Goal: Task Accomplishment & Management: Manage account settings

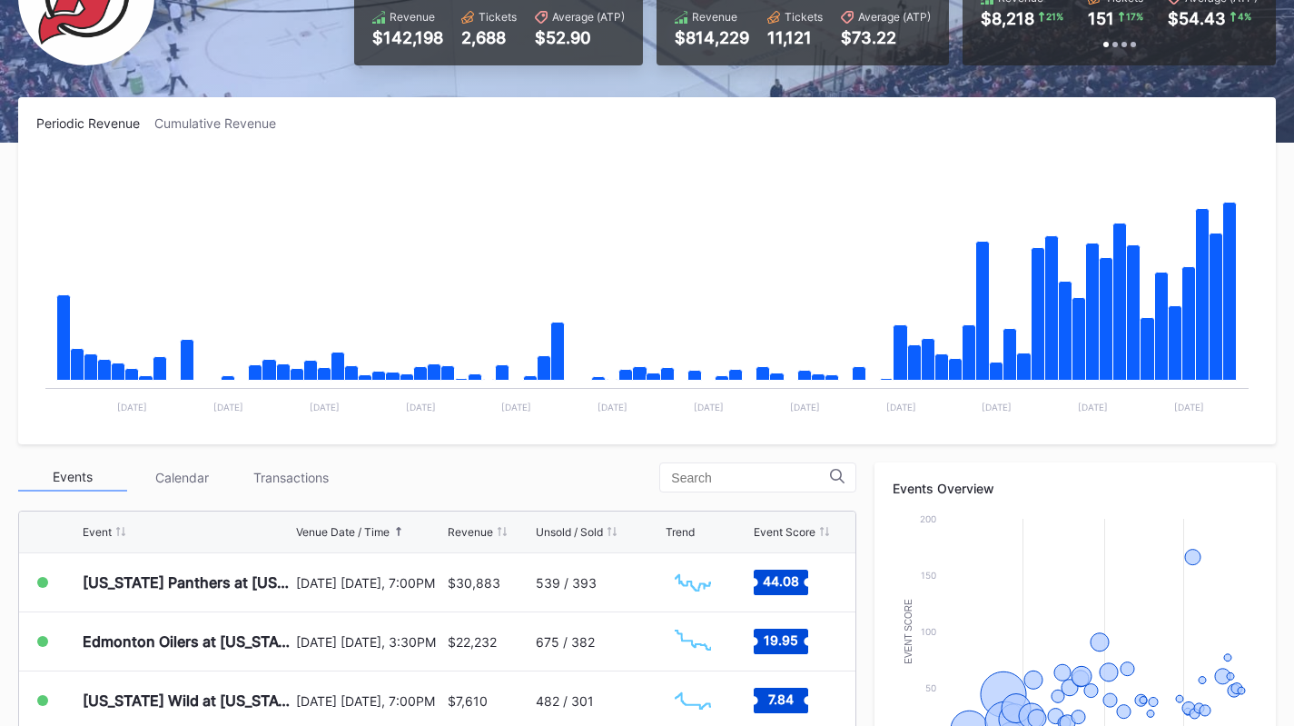
scroll to position [328, 0]
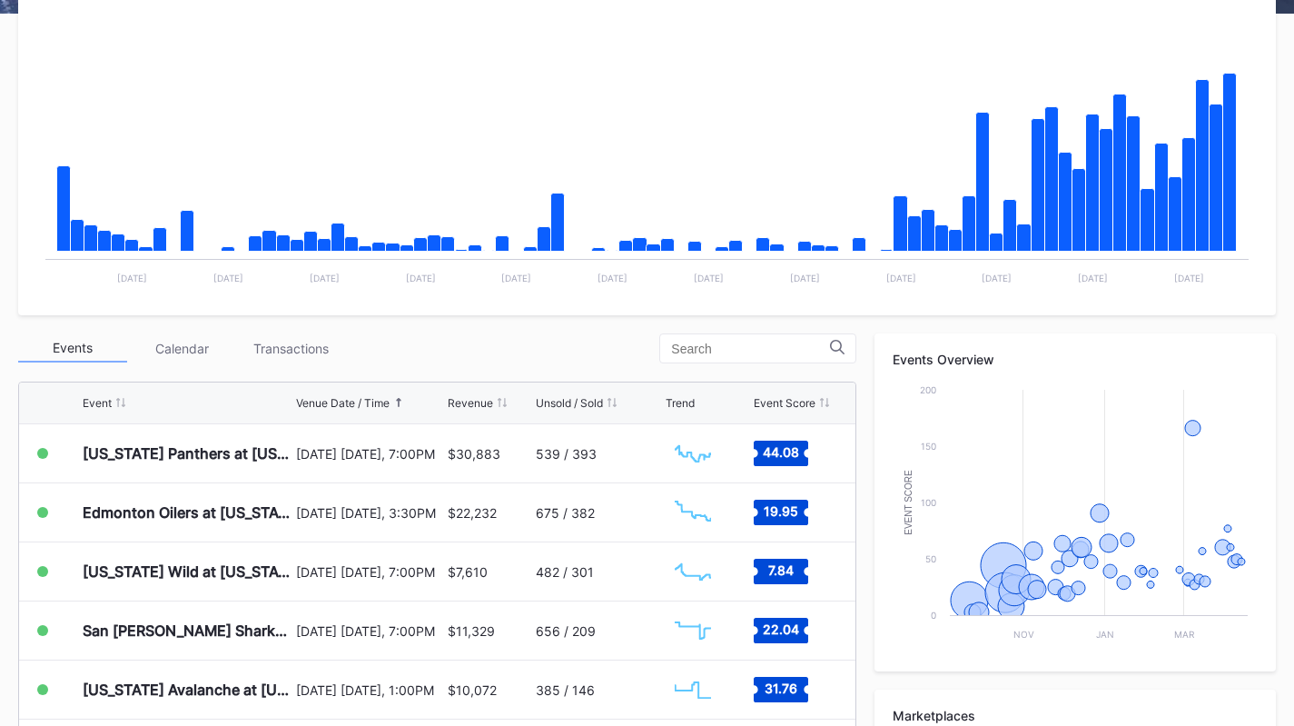
click at [300, 355] on div "Transactions" at bounding box center [290, 348] width 109 height 28
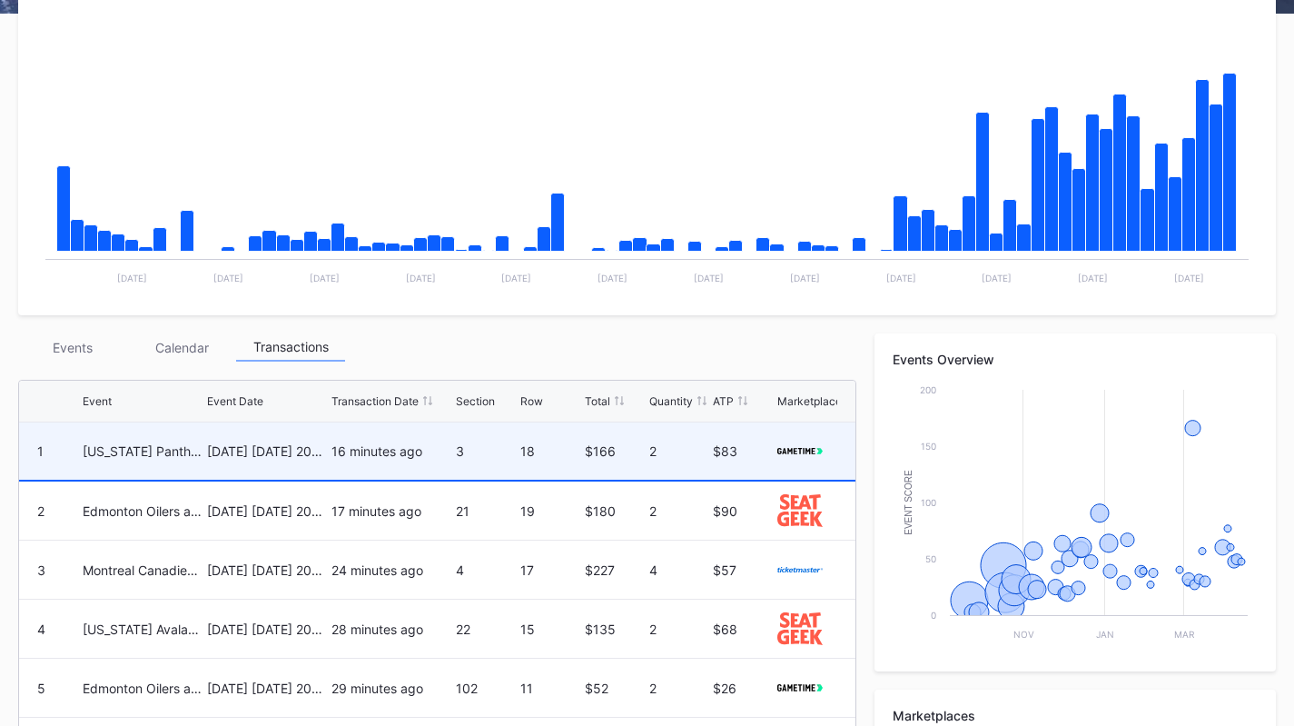
click at [319, 464] on div "[DATE] [DATE] 2025" at bounding box center [267, 450] width 120 height 57
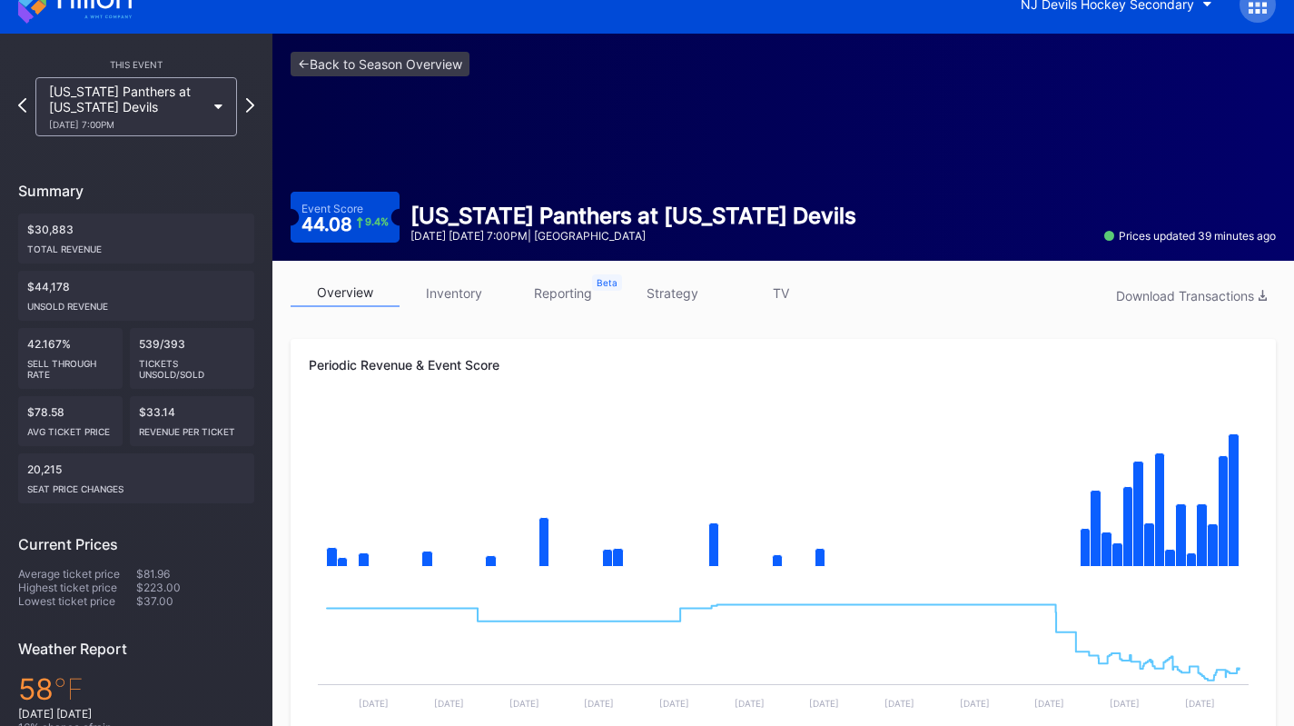
scroll to position [25, 0]
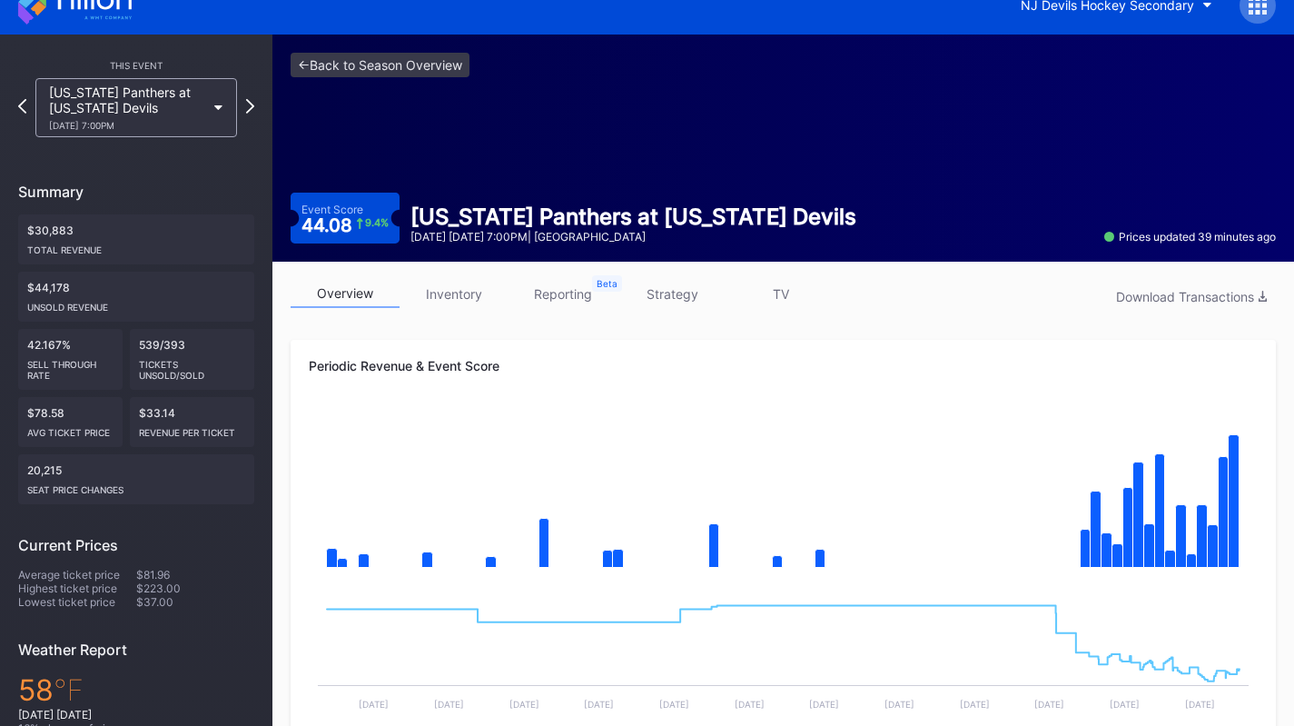
click at [468, 306] on link "inventory" at bounding box center [454, 294] width 109 height 28
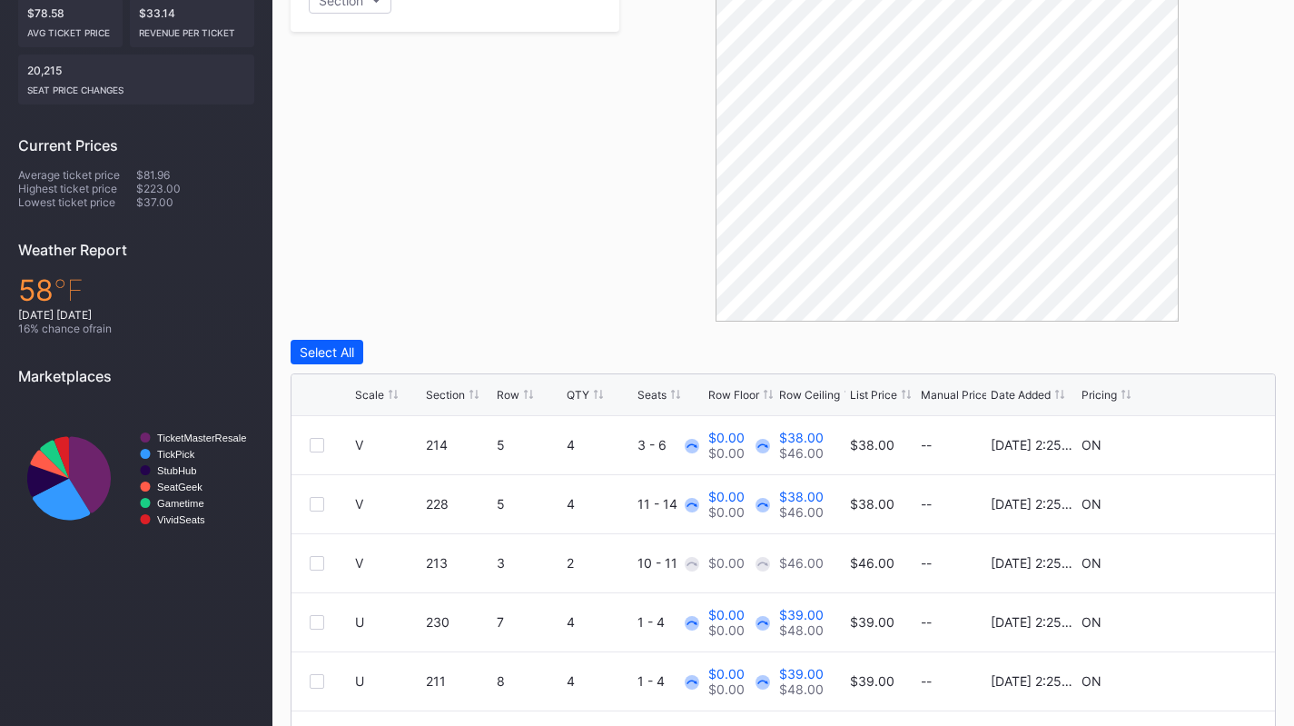
scroll to position [590, 0]
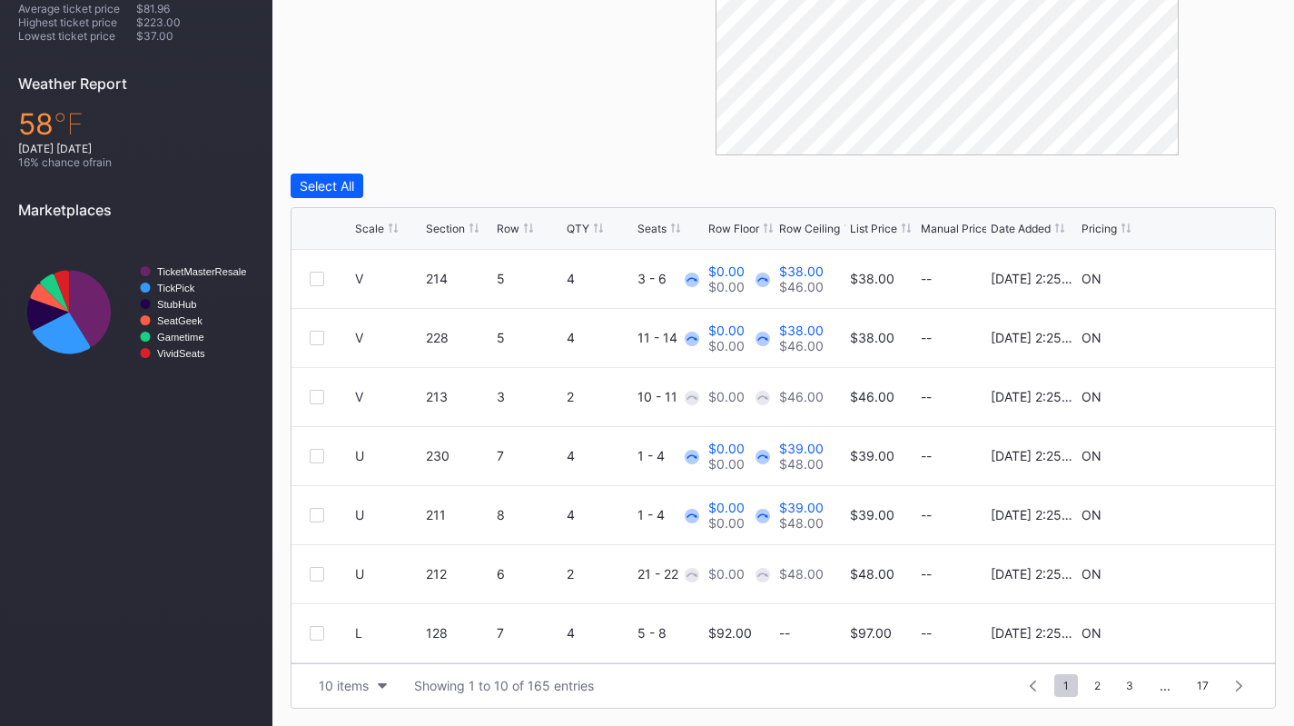
click at [369, 227] on div "Scale" at bounding box center [369, 229] width 29 height 14
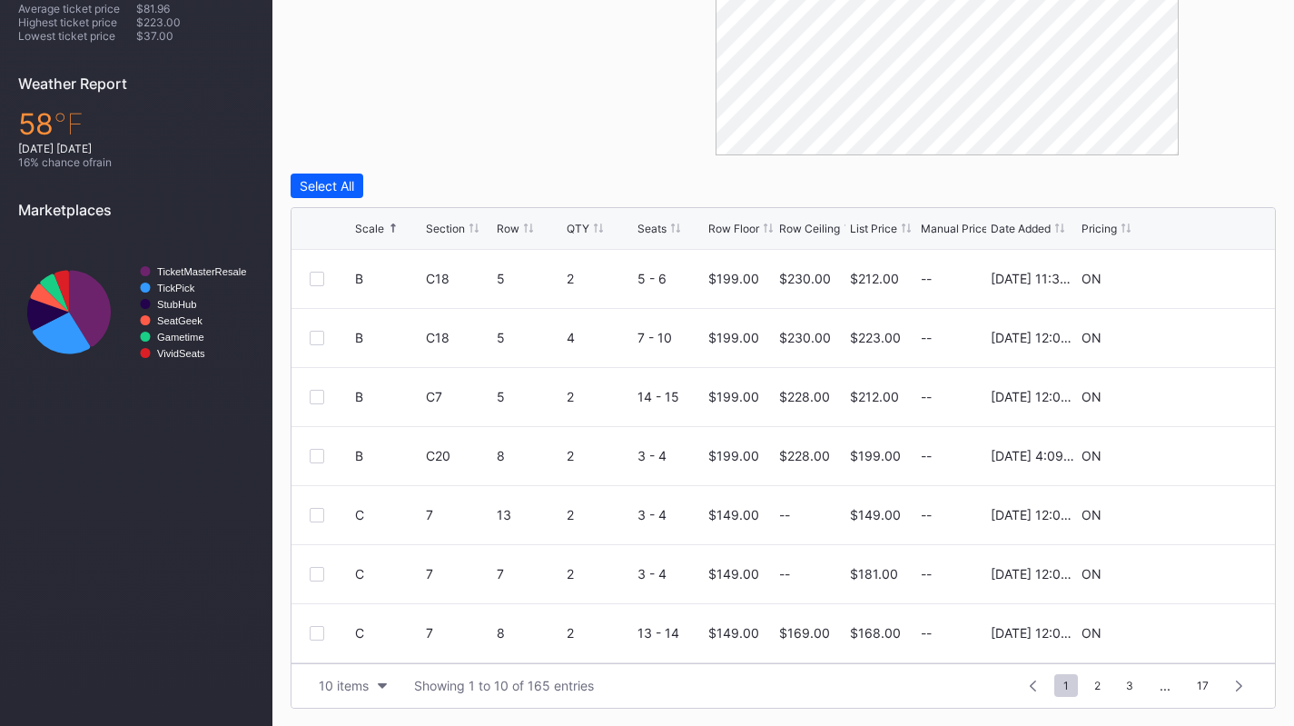
click at [369, 227] on div "Scale" at bounding box center [369, 229] width 29 height 14
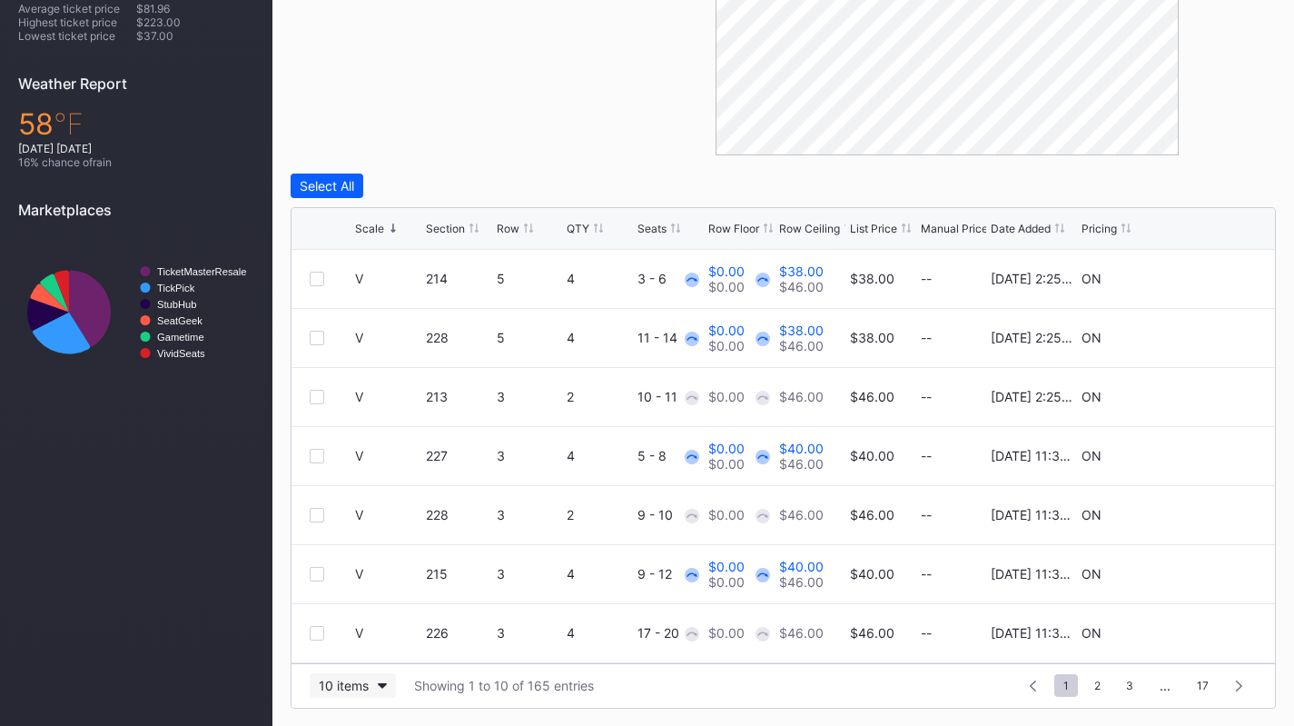
click at [362, 685] on div "10 items" at bounding box center [344, 685] width 50 height 15
click at [381, 648] on div "200 items" at bounding box center [353, 640] width 86 height 34
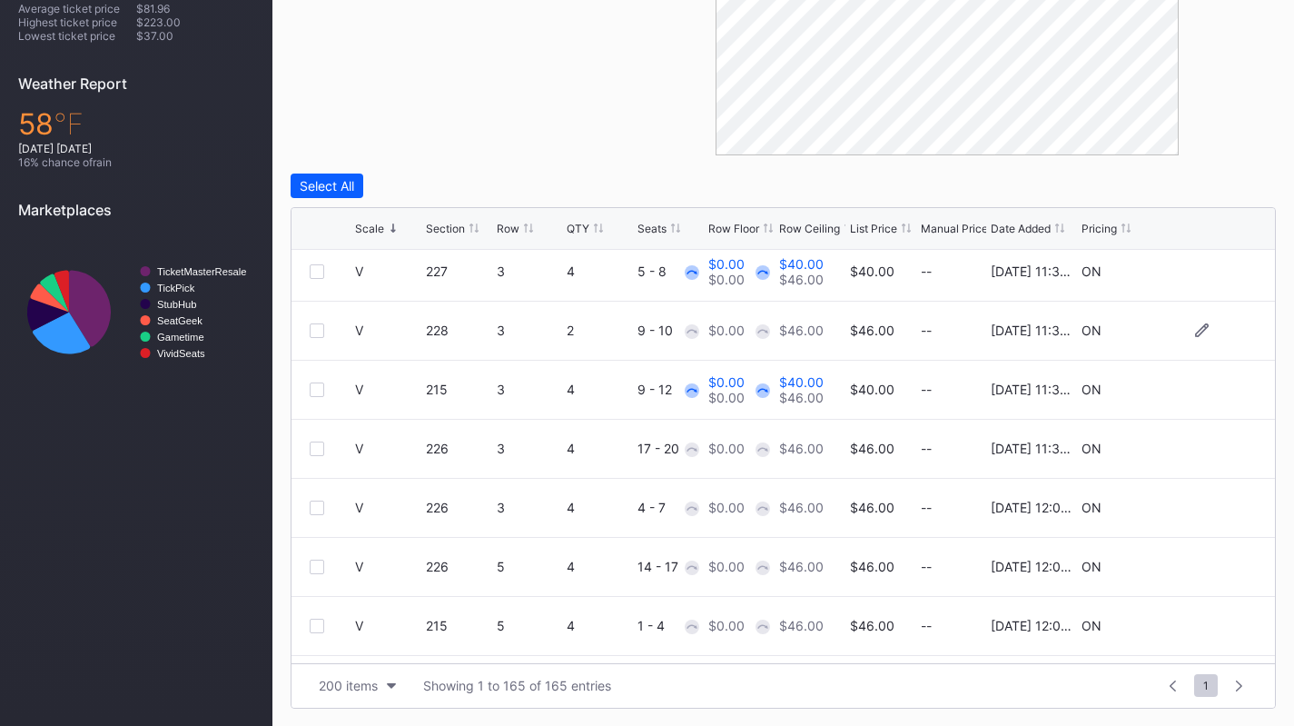
scroll to position [204, 0]
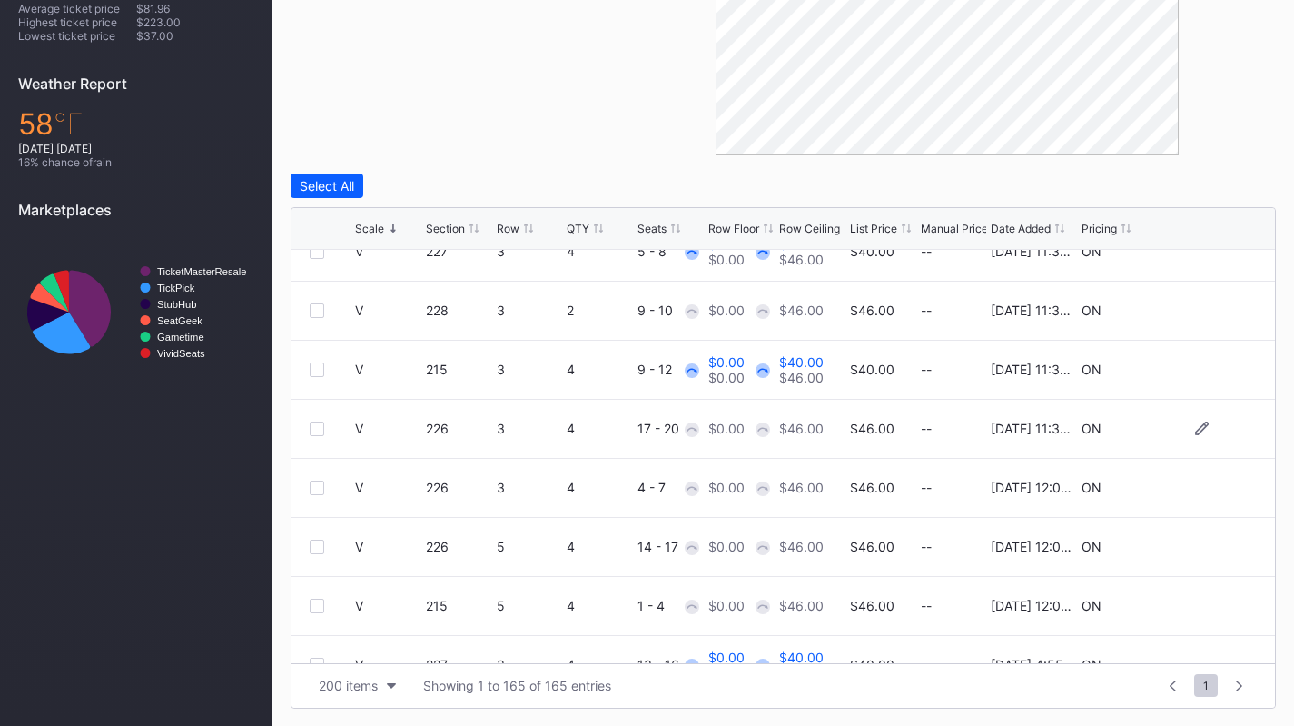
click at [315, 430] on div at bounding box center [317, 428] width 15 height 15
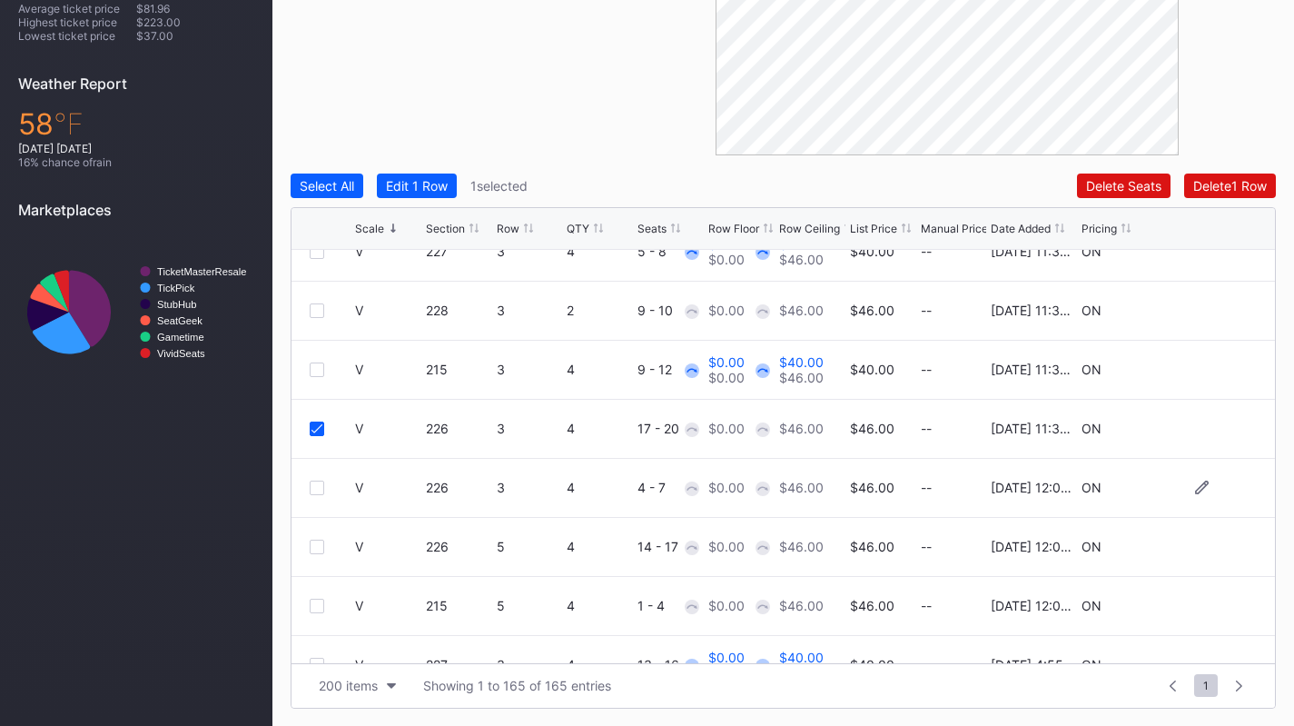
click at [318, 480] on div at bounding box center [317, 487] width 15 height 15
click at [318, 548] on div at bounding box center [317, 546] width 15 height 15
click at [438, 191] on div "Edit 3 Rows" at bounding box center [421, 185] width 70 height 15
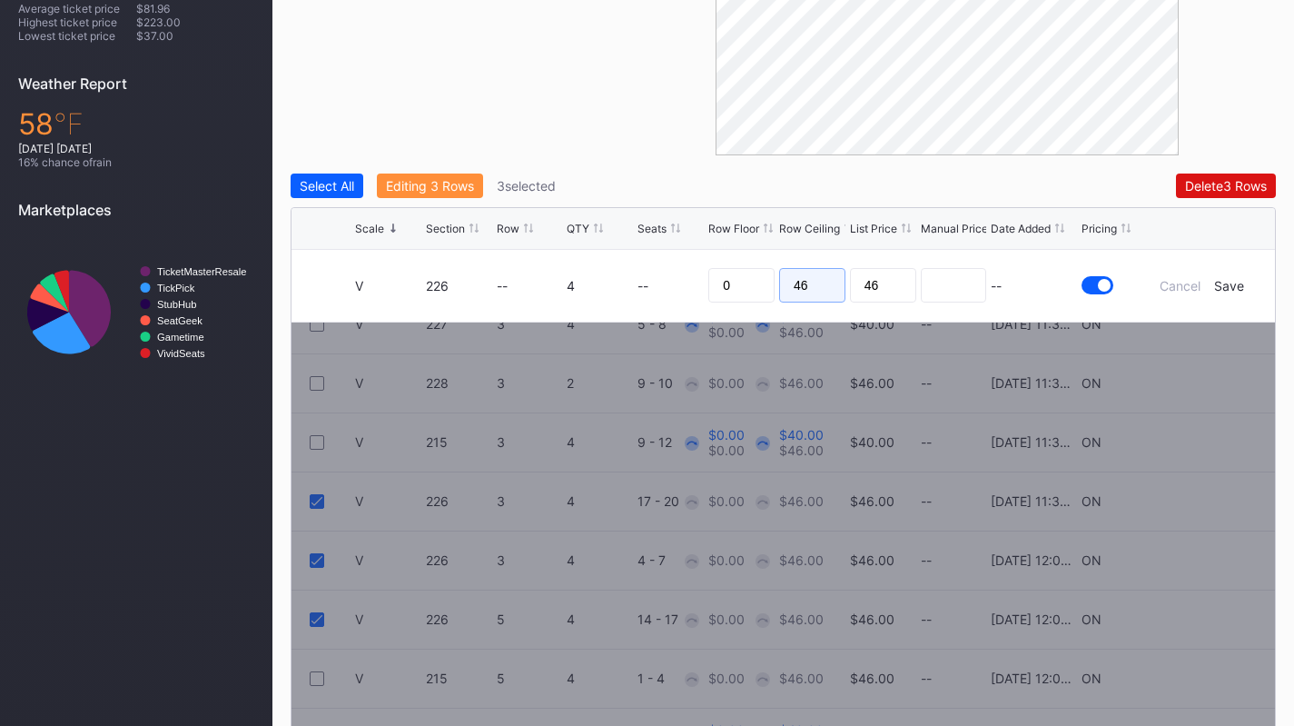
click at [816, 272] on input "46" at bounding box center [812, 285] width 66 height 35
type input "39"
click at [1231, 283] on div "Save" at bounding box center [1229, 285] width 30 height 15
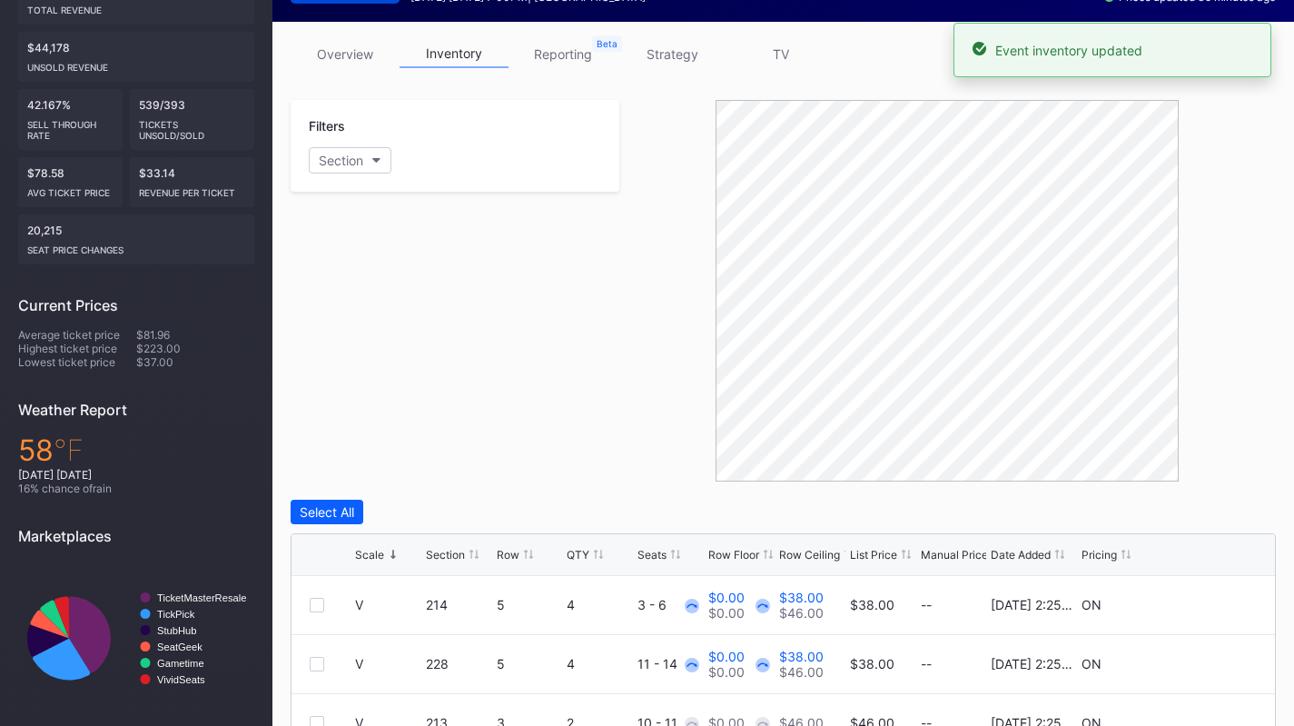
scroll to position [244, 0]
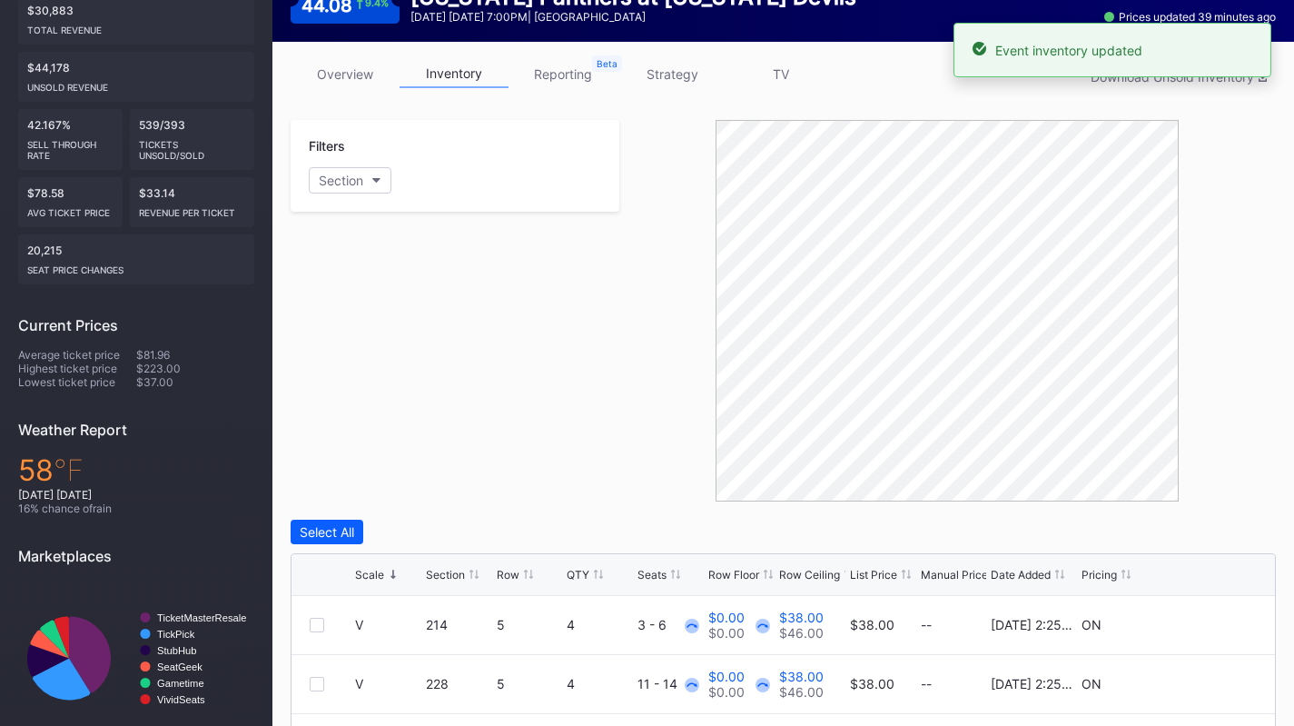
click at [341, 63] on link "overview" at bounding box center [345, 74] width 109 height 28
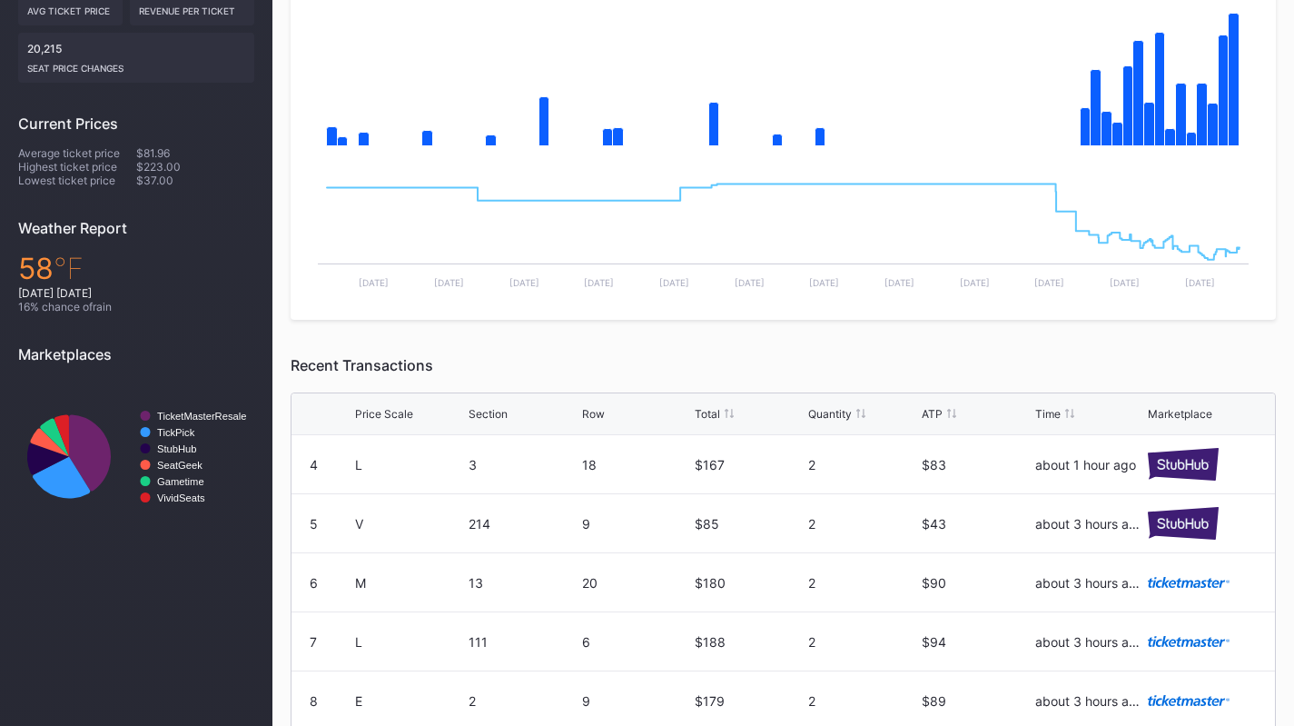
scroll to position [631, 0]
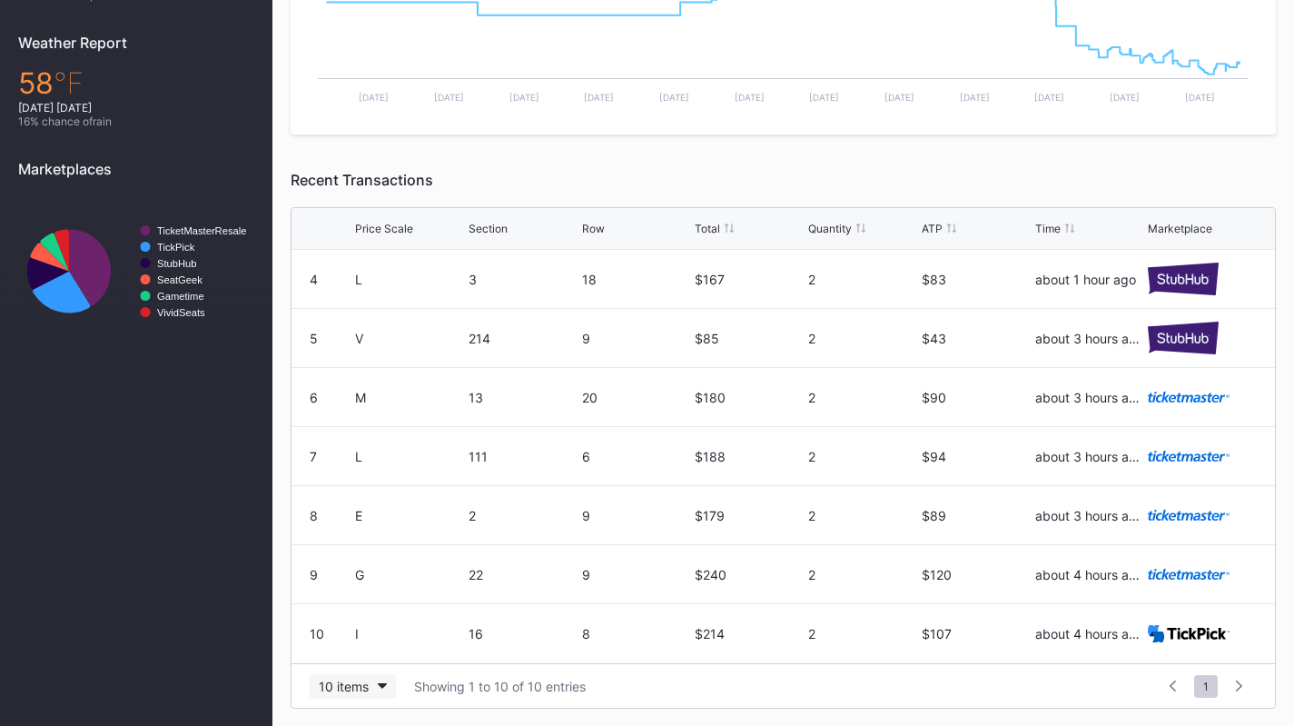
click at [349, 695] on button "10 items" at bounding box center [353, 686] width 86 height 25
click at [370, 649] on div "200 items" at bounding box center [353, 640] width 86 height 34
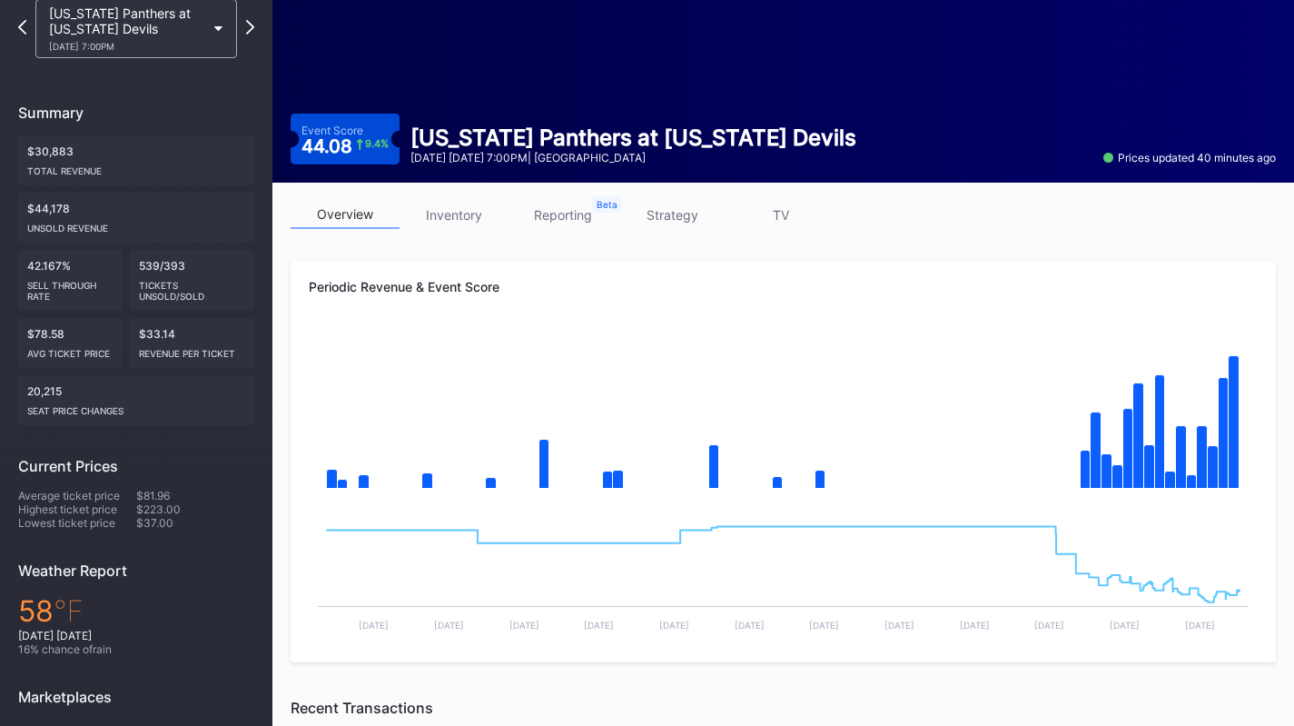
scroll to position [103, 0]
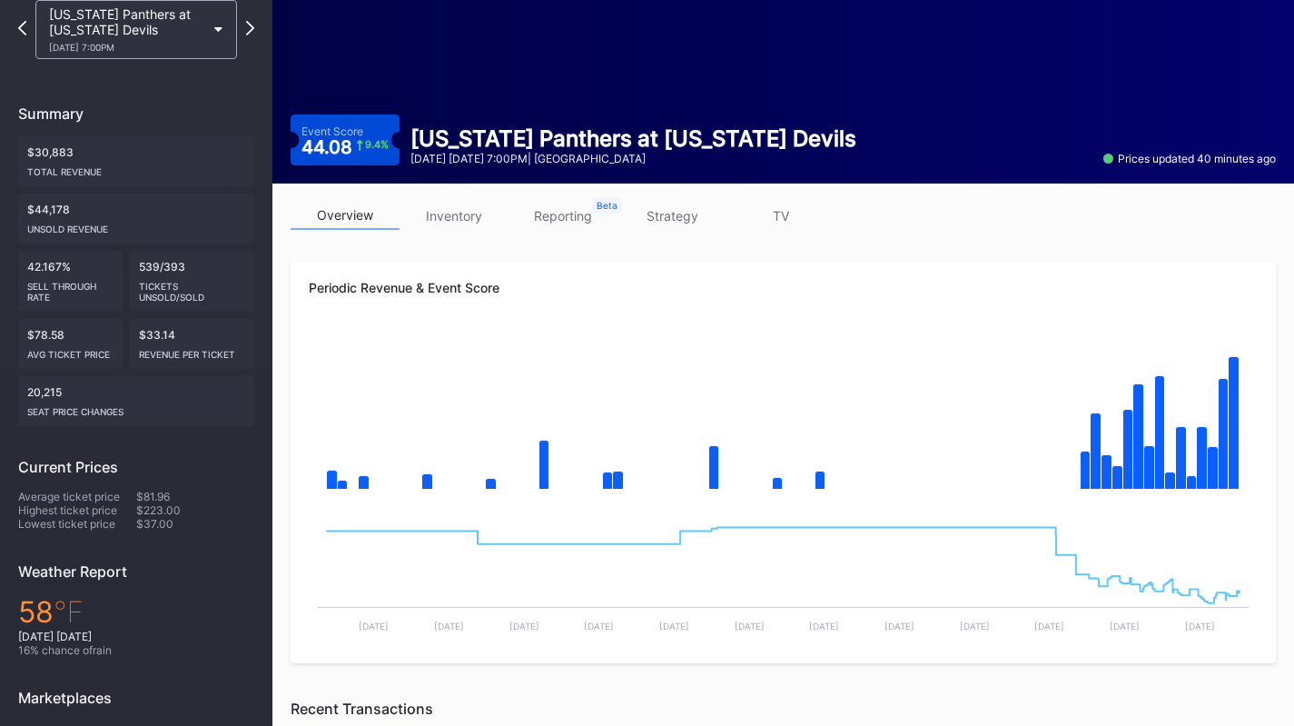
click at [468, 214] on link "inventory" at bounding box center [454, 216] width 109 height 28
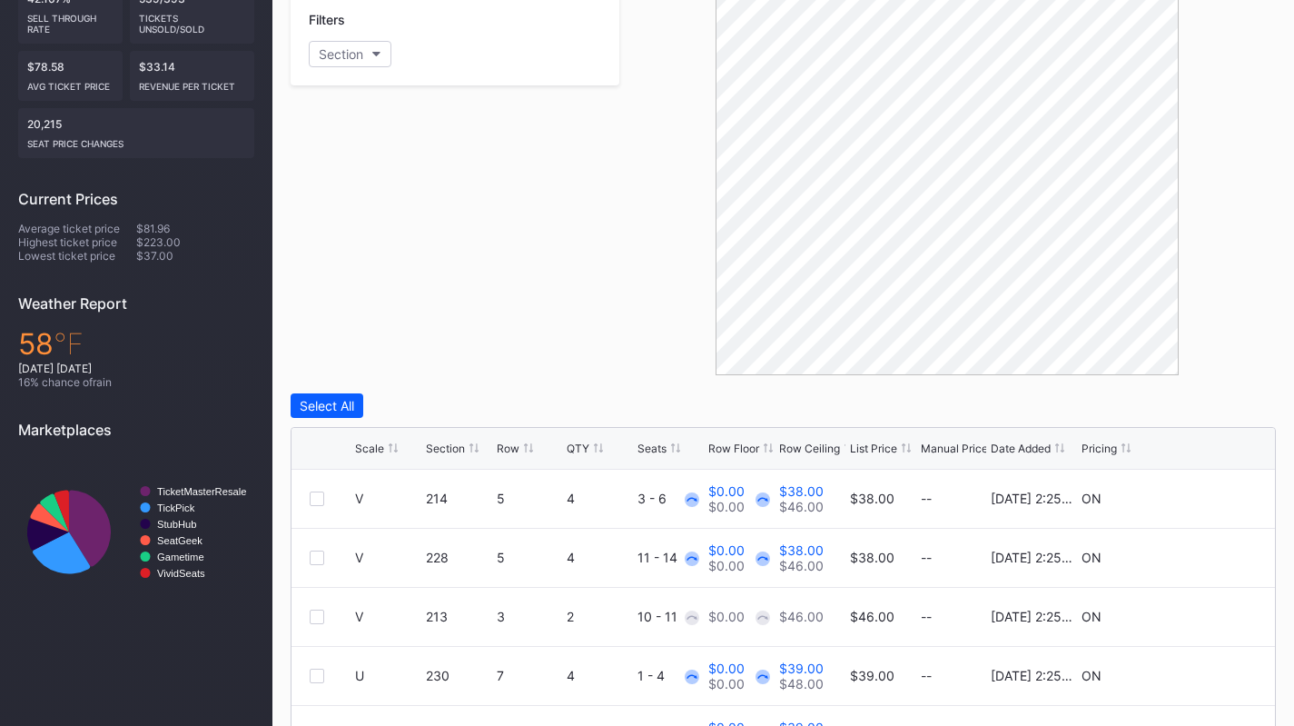
scroll to position [590, 0]
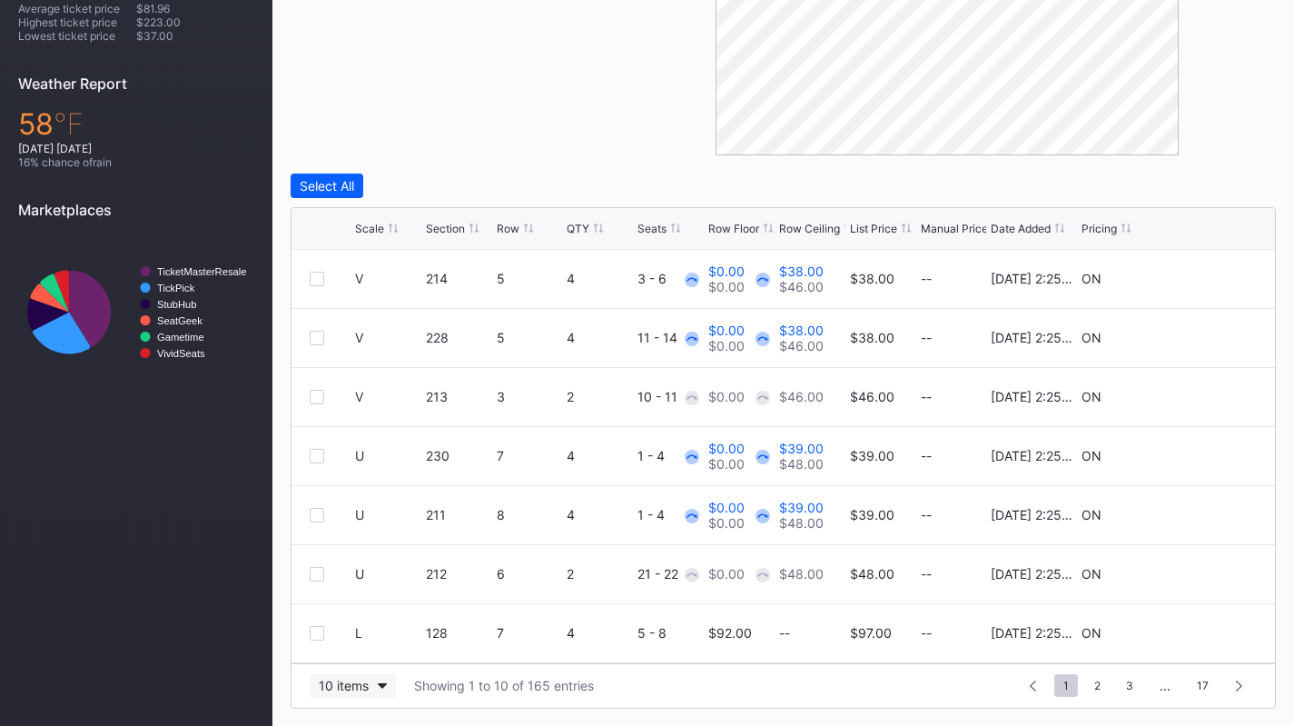
click at [351, 692] on div "10 items" at bounding box center [344, 685] width 50 height 15
click at [361, 648] on div "200 items" at bounding box center [353, 640] width 86 height 34
click at [381, 222] on div "Scale" at bounding box center [369, 229] width 29 height 14
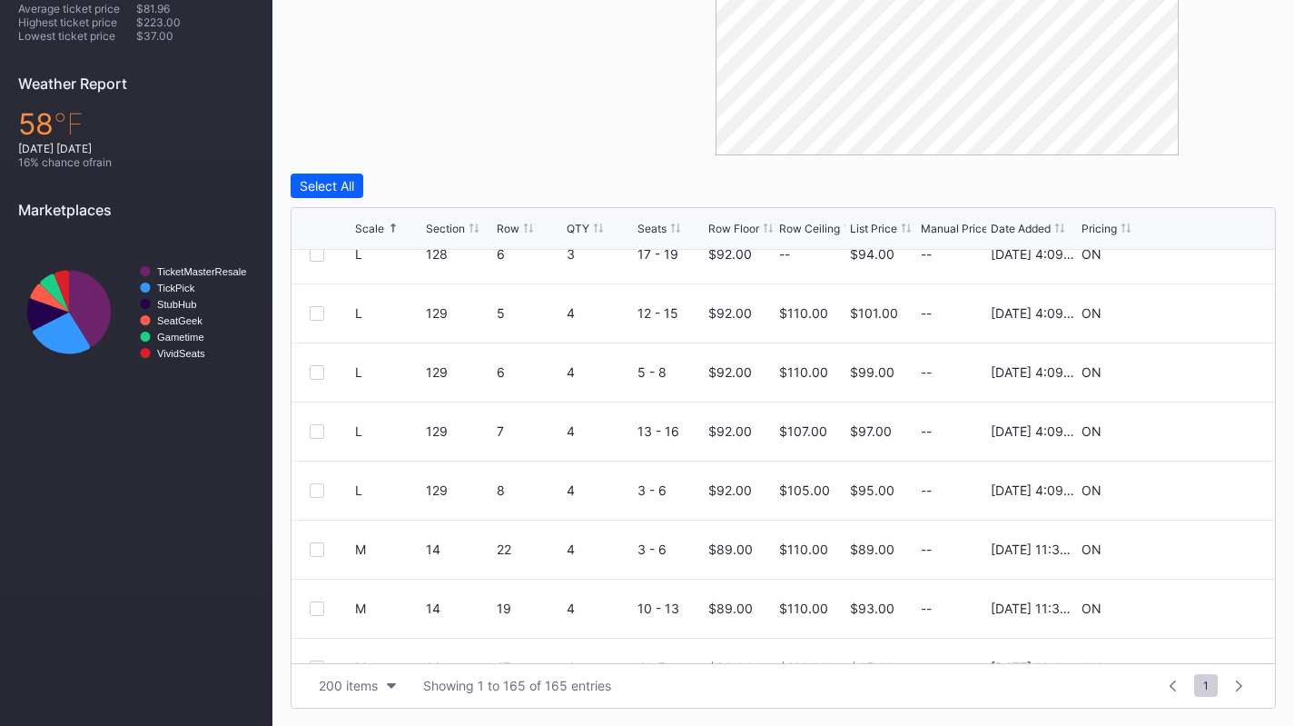
scroll to position [4040, 0]
click at [312, 488] on div at bounding box center [317, 489] width 15 height 15
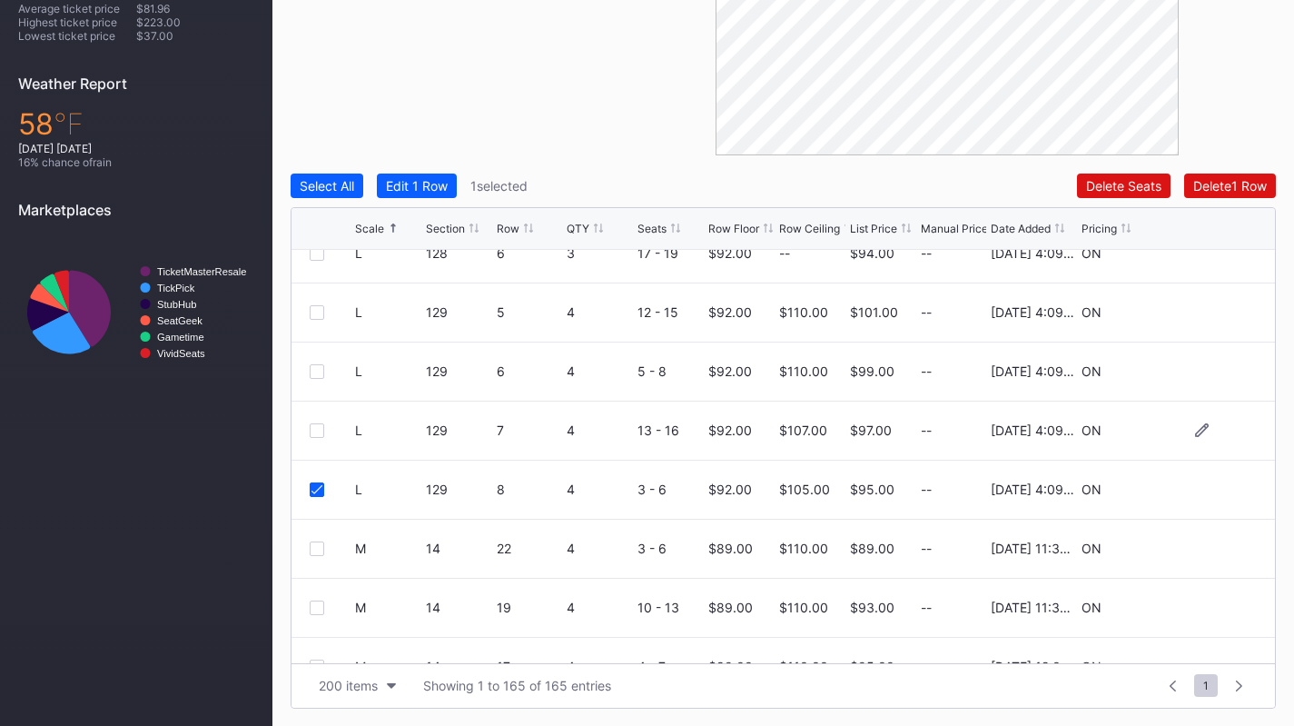
click at [318, 431] on div at bounding box center [317, 430] width 15 height 15
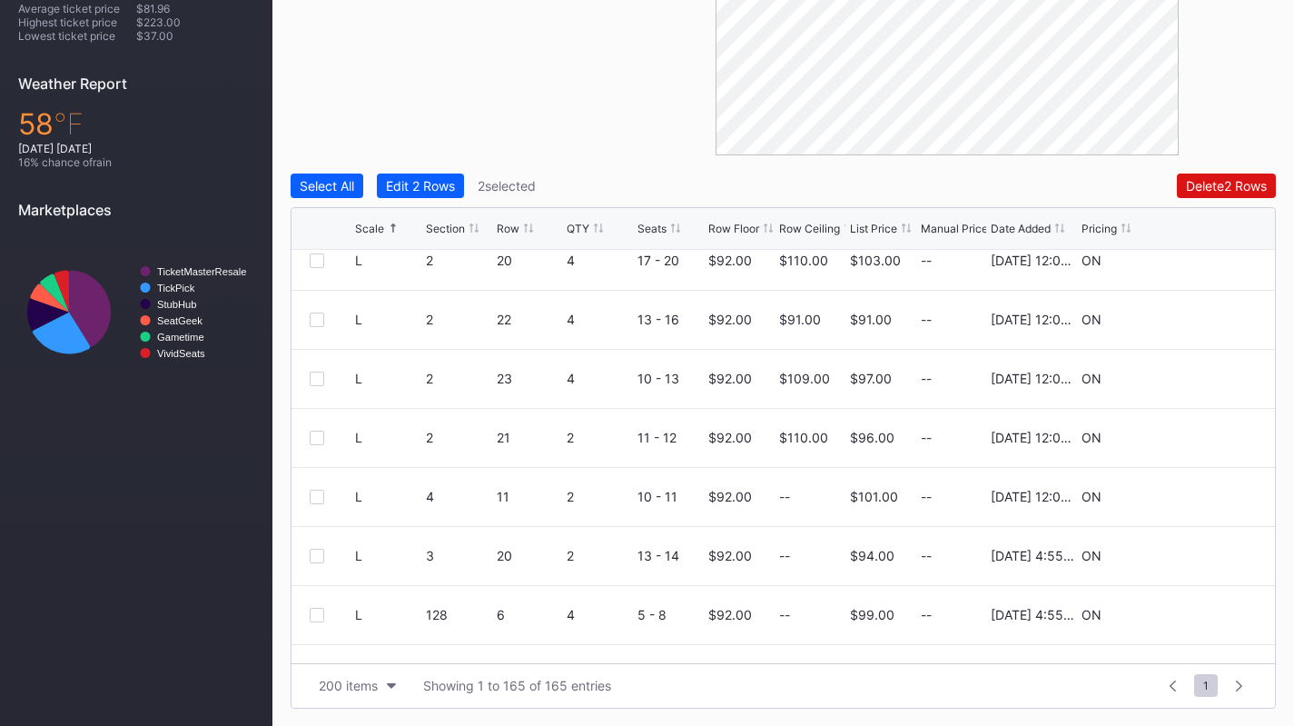
scroll to position [0, 0]
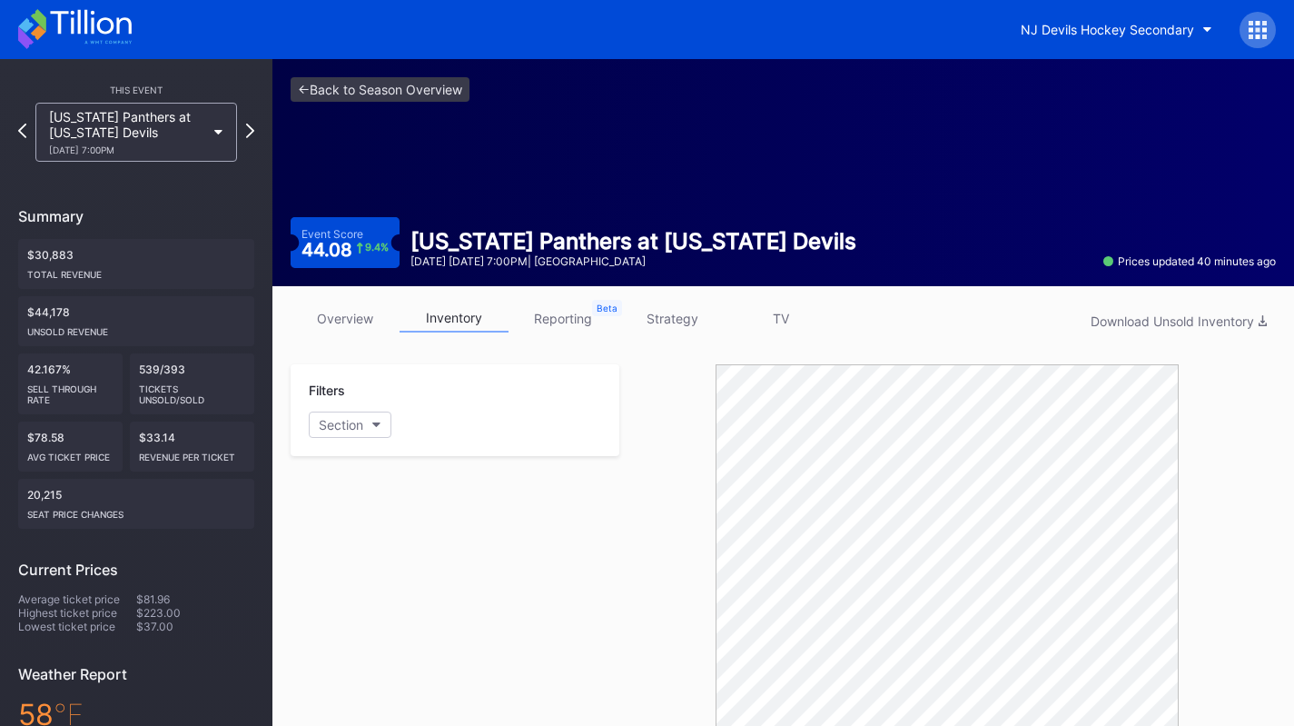
click at [343, 322] on link "overview" at bounding box center [345, 318] width 109 height 28
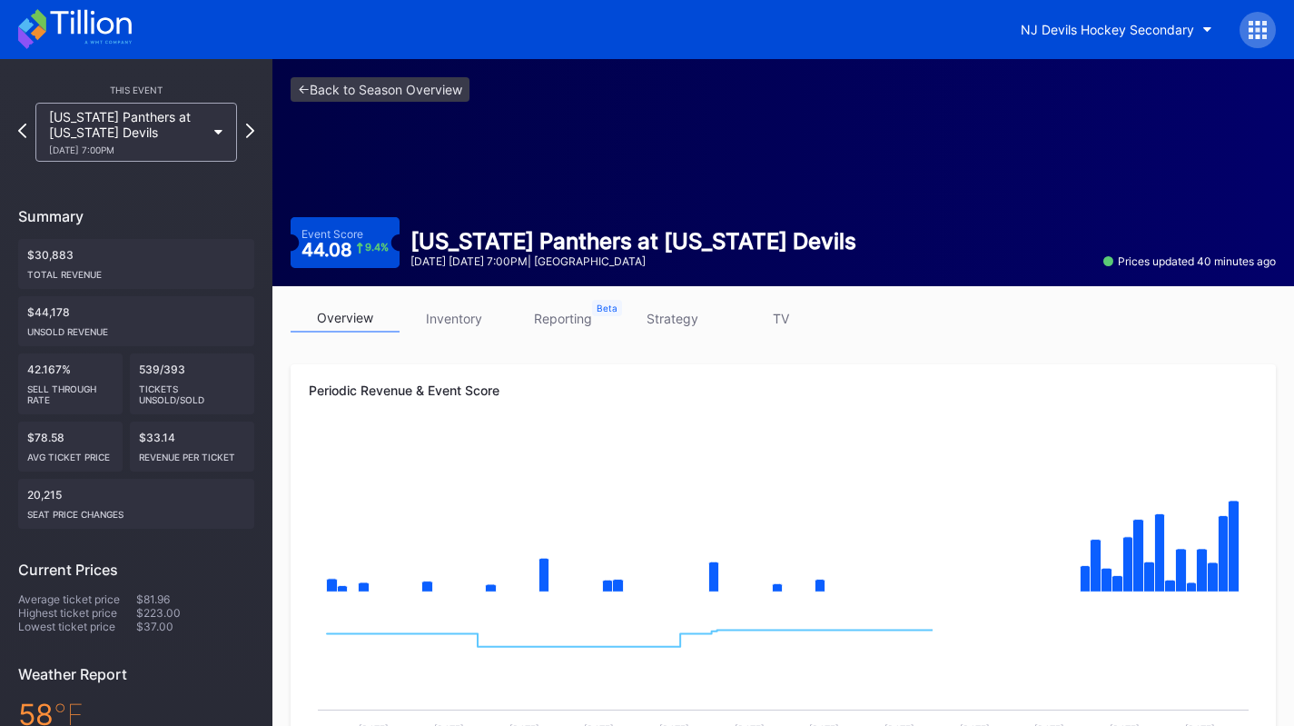
click at [106, 31] on icon at bounding box center [75, 29] width 114 height 40
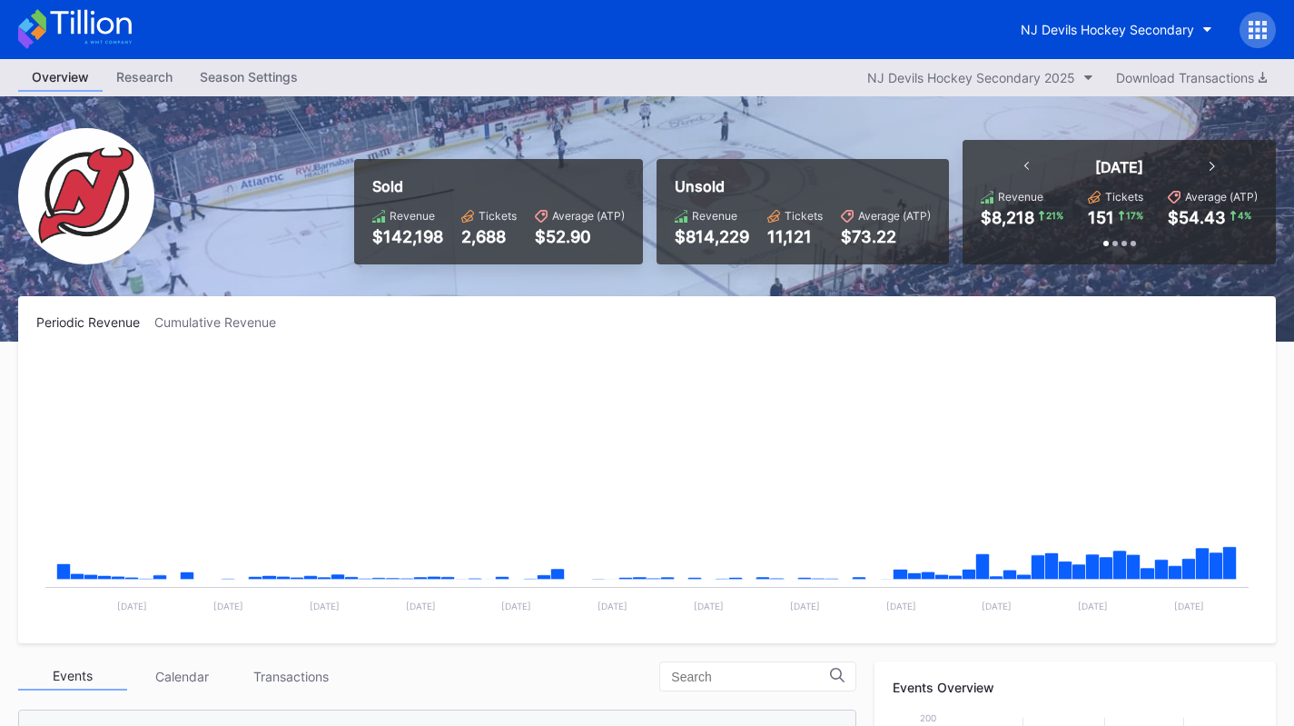
scroll to position [177, 0]
